Goal: Task Accomplishment & Management: Use online tool/utility

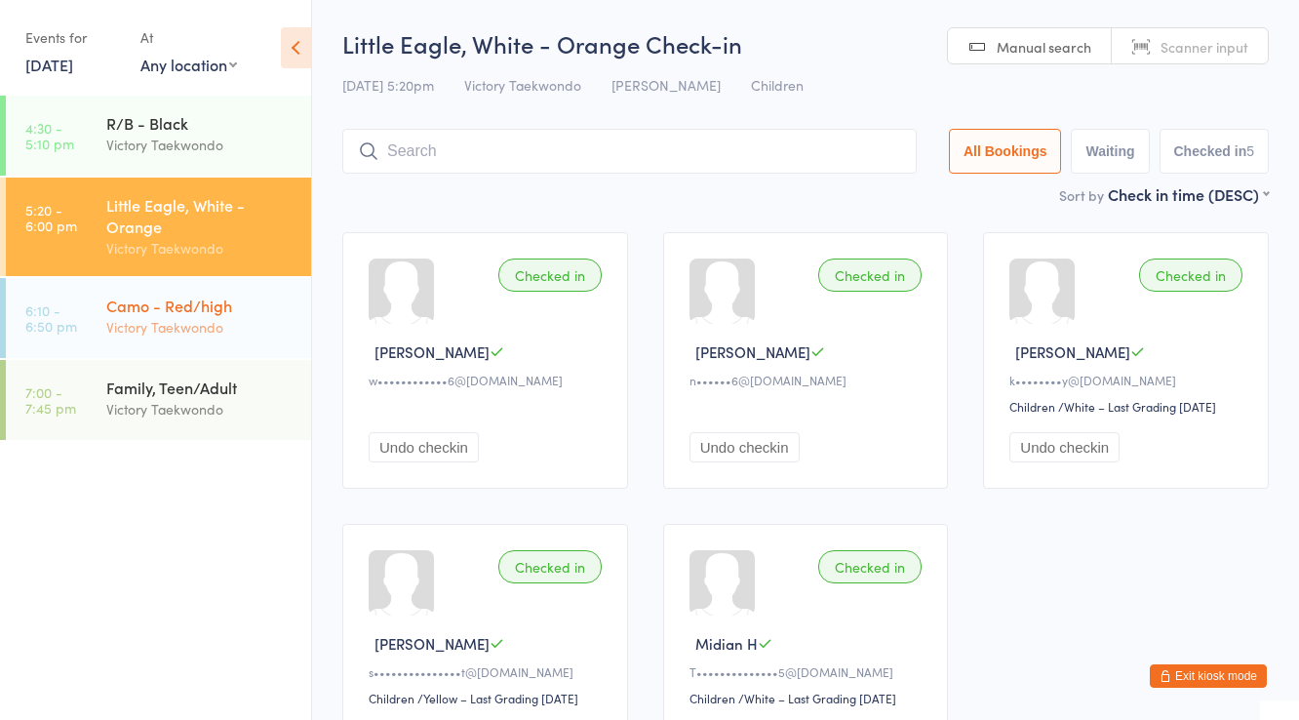
click at [269, 335] on div "Victory Taekwondo" at bounding box center [200, 327] width 188 height 22
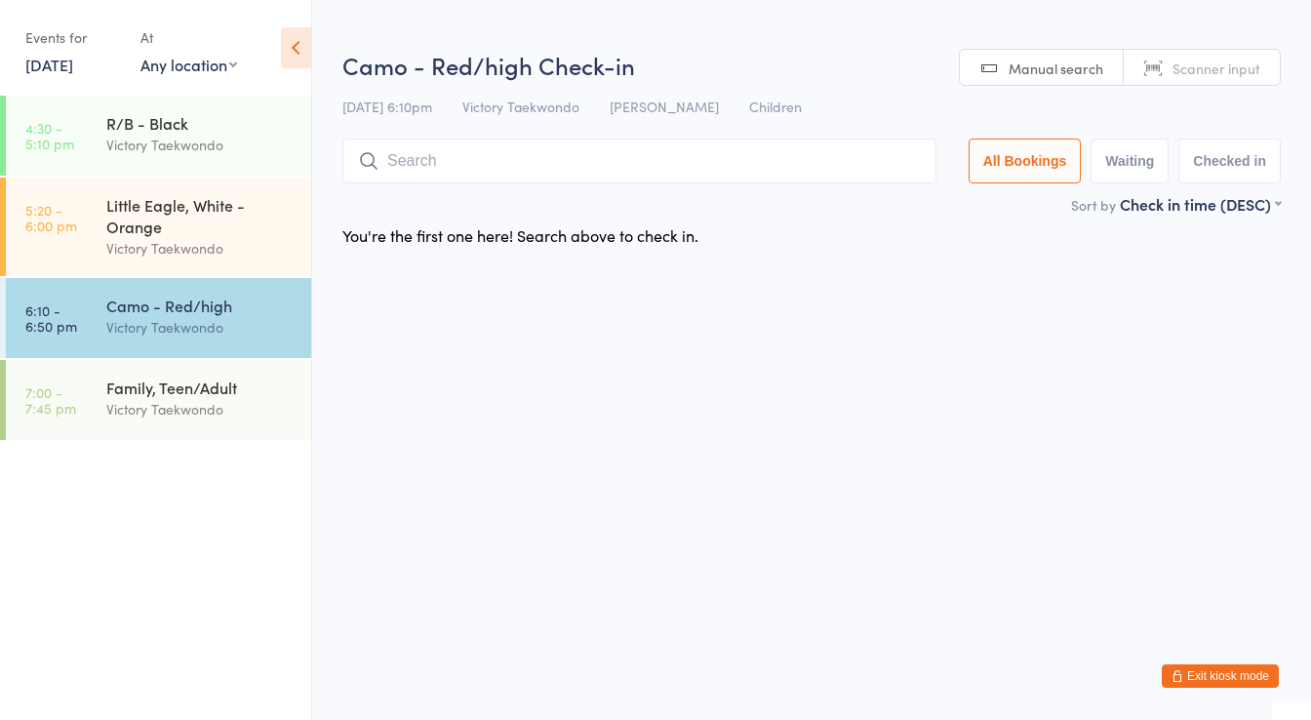
click at [512, 148] on input "search" at bounding box center [639, 160] width 594 height 45
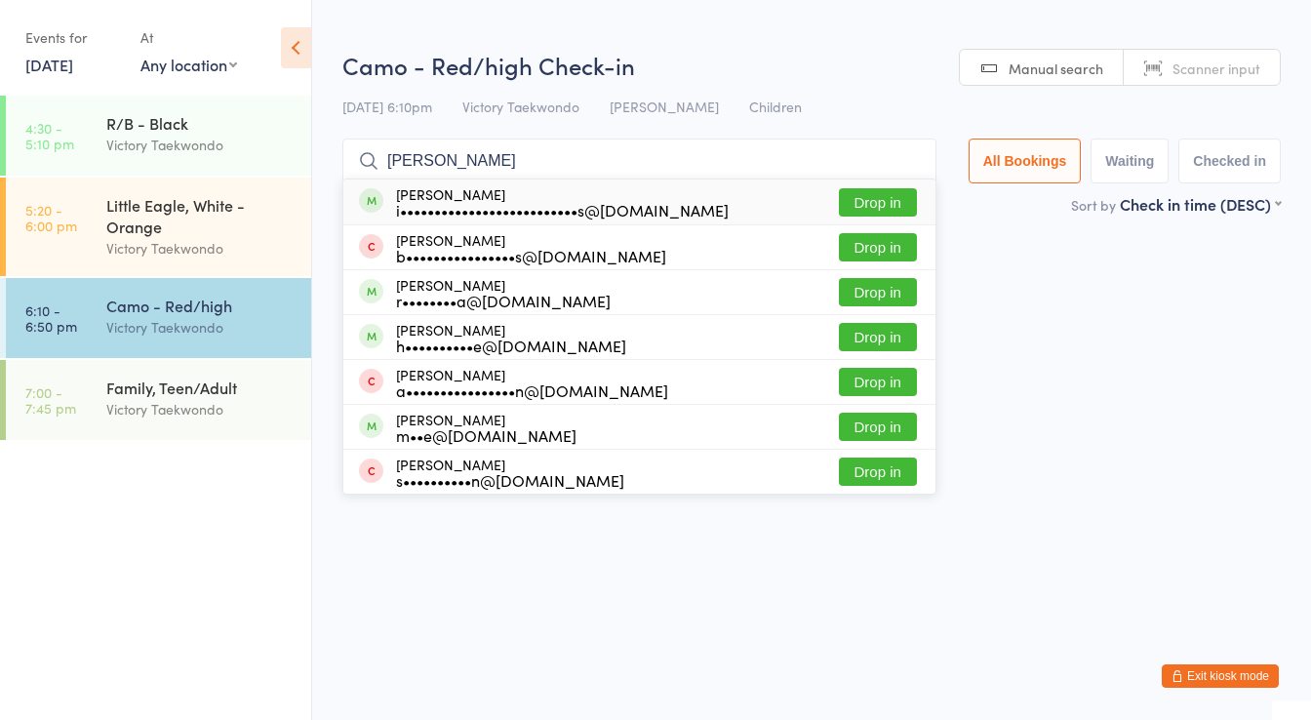
type input "[PERSON_NAME]"
click at [513, 210] on div "i••••••••••••••••••••••••••s@[DOMAIN_NAME]" at bounding box center [562, 210] width 333 height 16
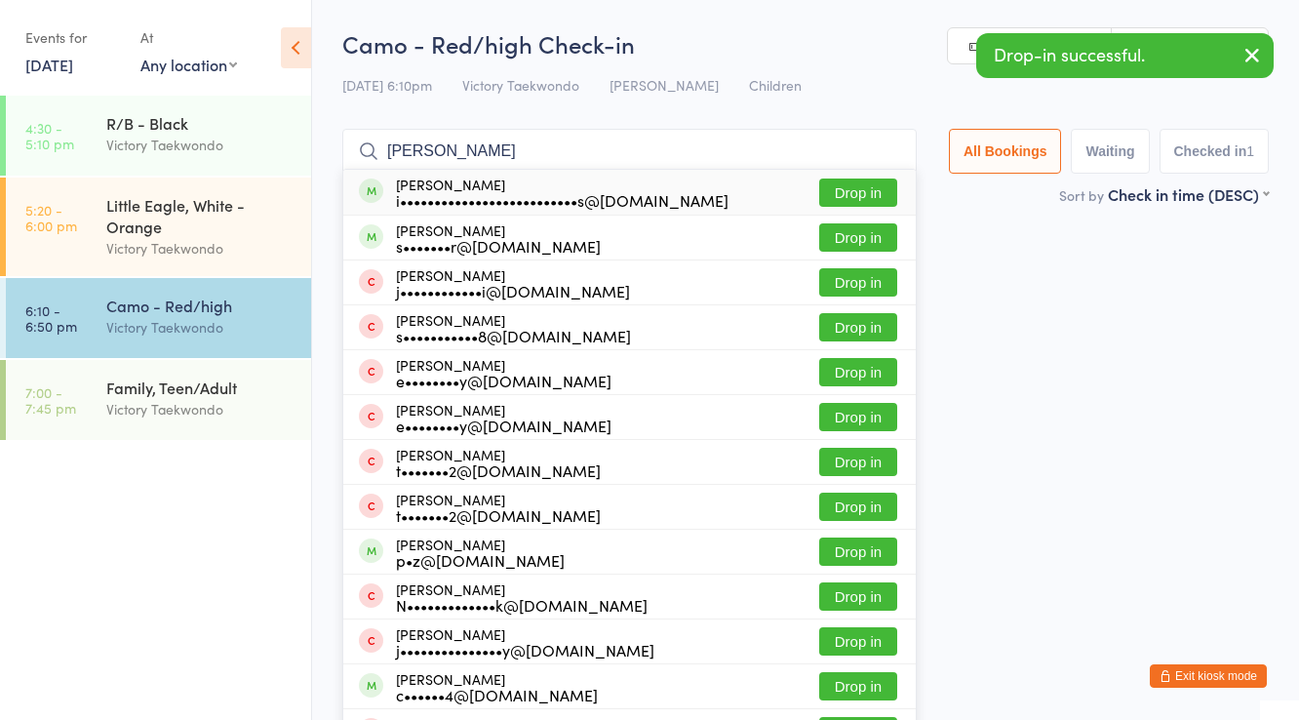
type input "[PERSON_NAME]"
click at [502, 195] on div "i••••••••••••••••••••••••••s@[DOMAIN_NAME]" at bounding box center [562, 200] width 333 height 16
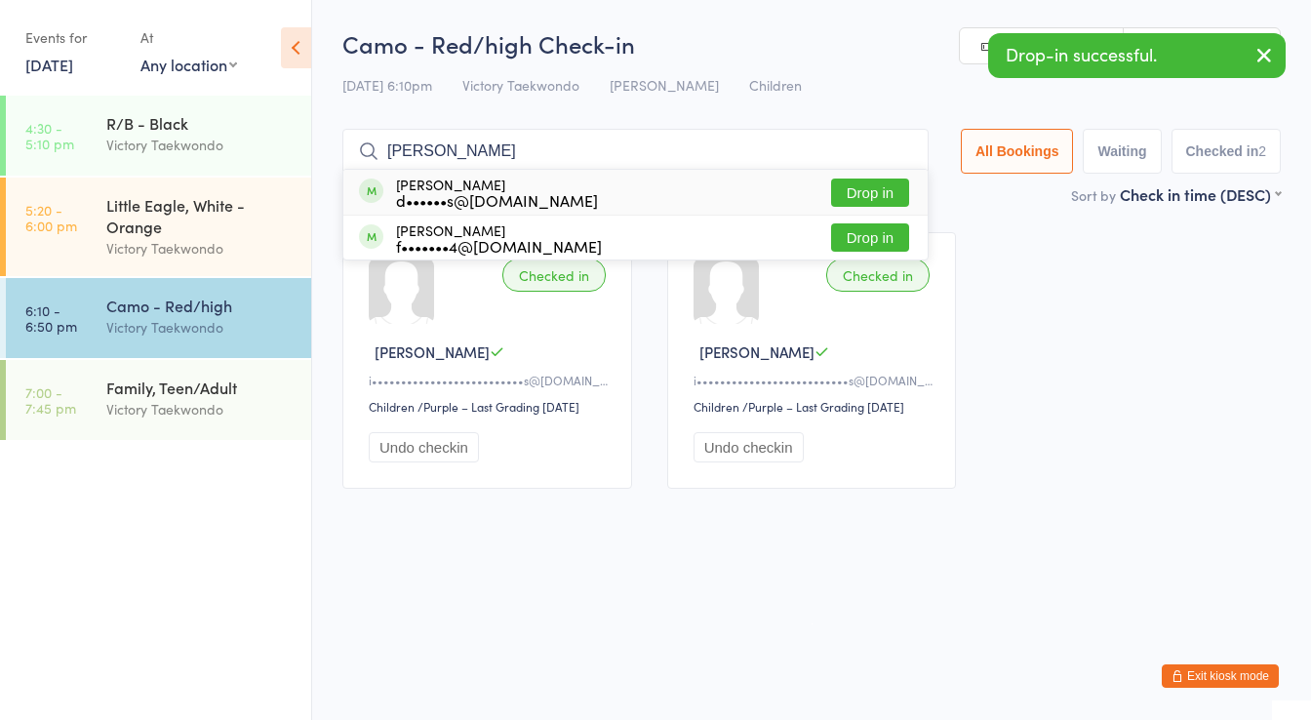
type input "[PERSON_NAME]"
click at [502, 195] on div "d••••••s@[DOMAIN_NAME]" at bounding box center [497, 200] width 202 height 16
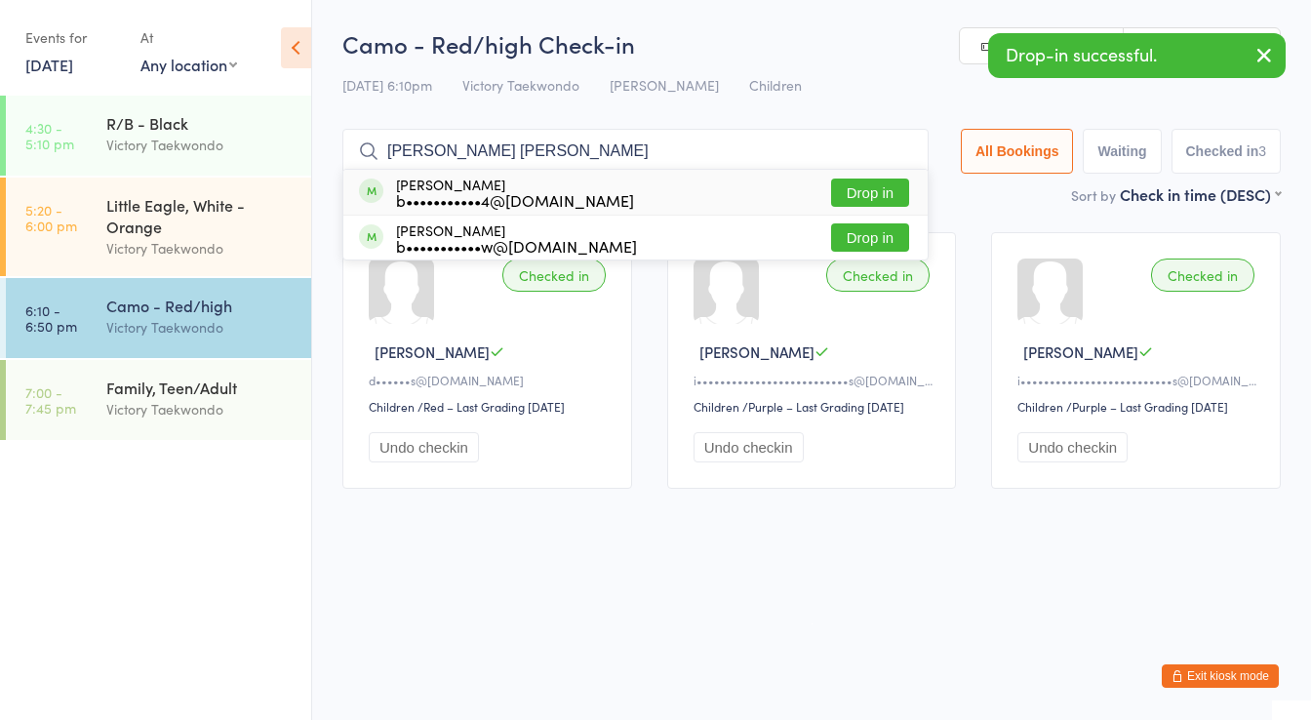
type input "[PERSON_NAME] [PERSON_NAME]"
click at [502, 195] on div "b•••••••••••4@[DOMAIN_NAME]" at bounding box center [515, 200] width 238 height 16
